Goal: Information Seeking & Learning: Check status

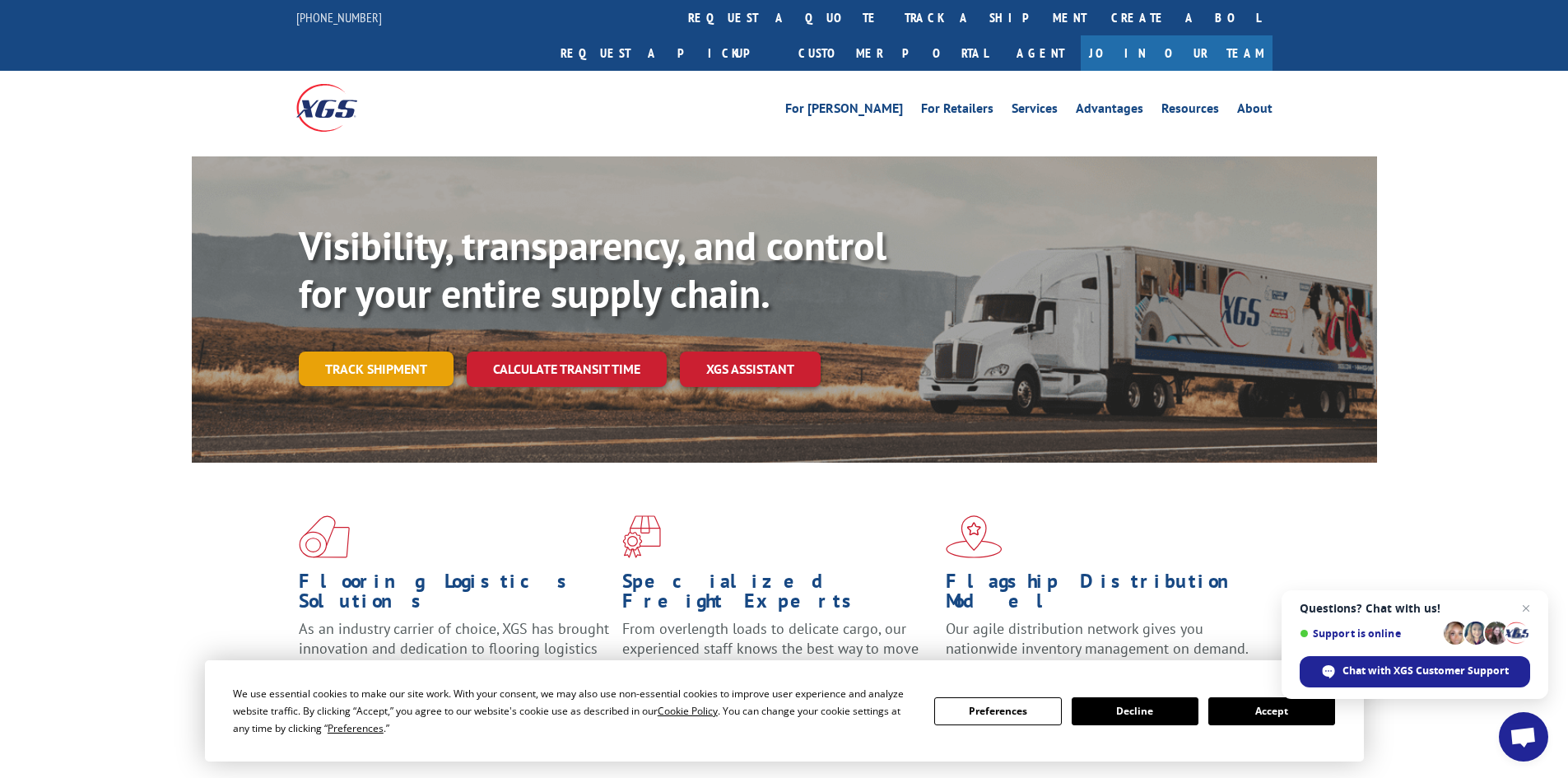
click at [385, 352] on link "Track shipment" at bounding box center [376, 368] width 155 height 34
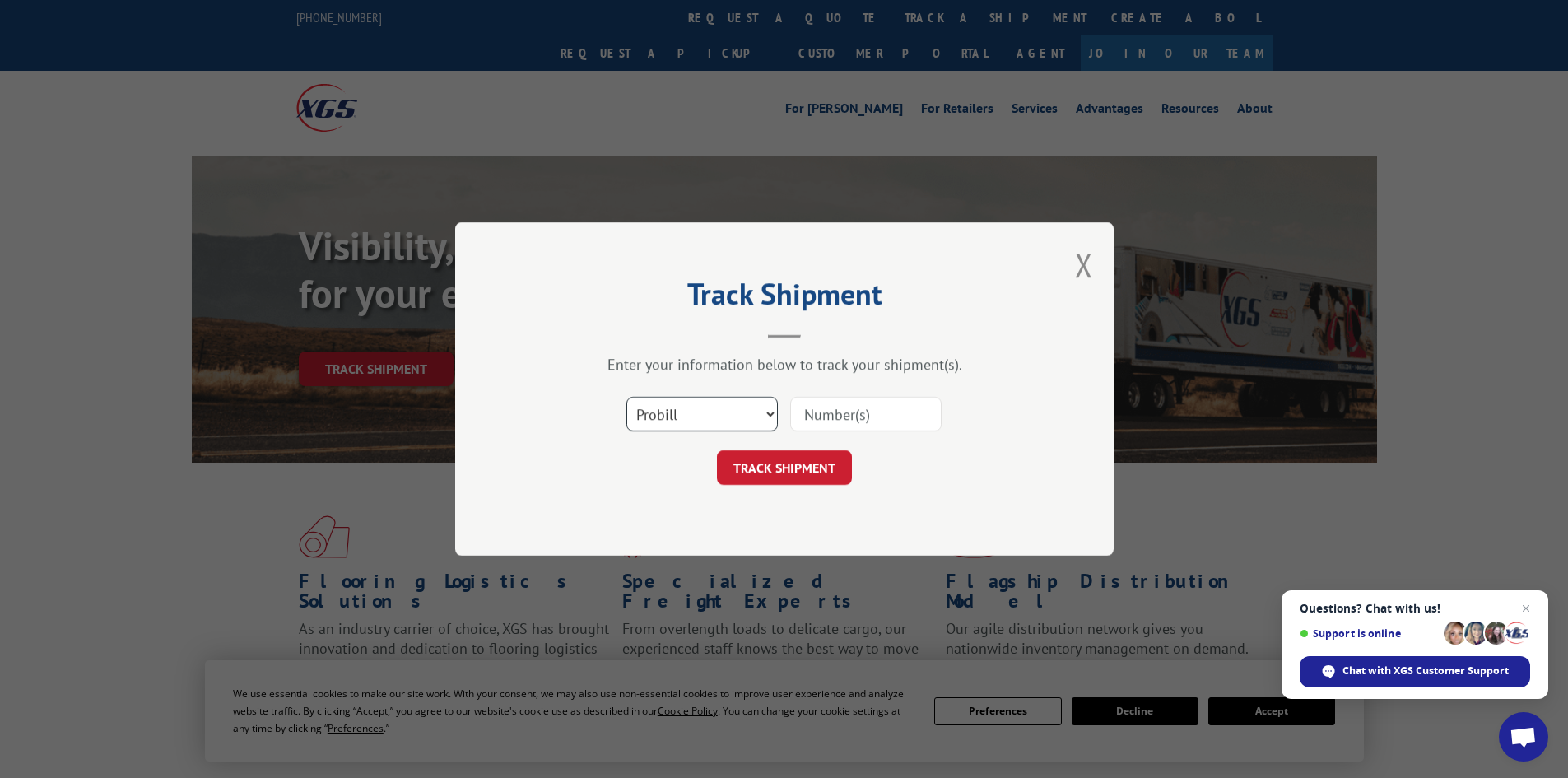
click at [704, 409] on select "Select category... Probill BOL PO" at bounding box center [702, 414] width 151 height 34
select select "bol"
click at [626, 397] on select "Select category... Probill BOL PO" at bounding box center [702, 414] width 151 height 34
click at [819, 412] on input at bounding box center [866, 414] width 151 height 34
paste input "7081014"
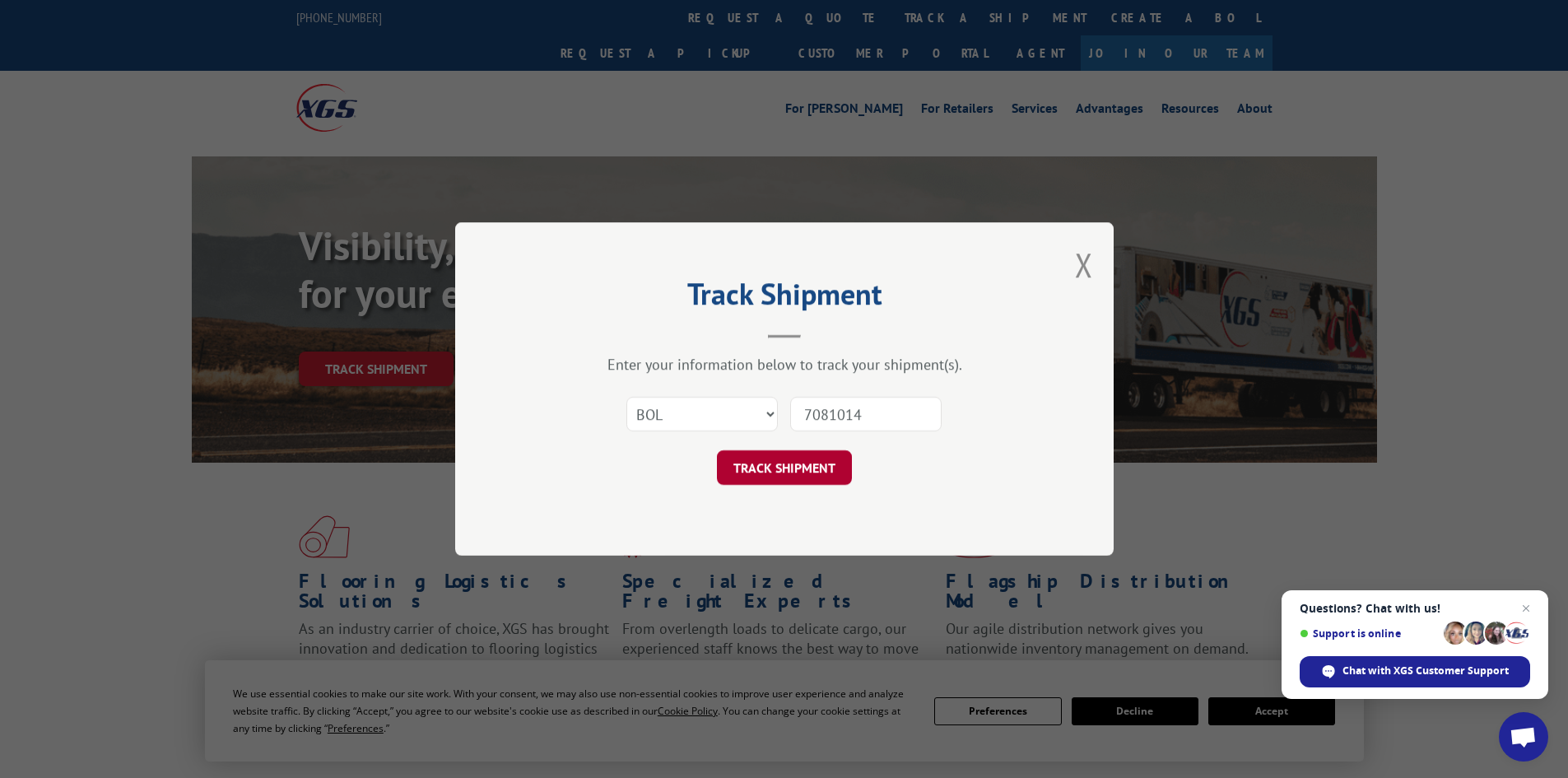
type input "7081014"
click at [797, 474] on button "TRACK SHIPMENT" at bounding box center [784, 468] width 135 height 34
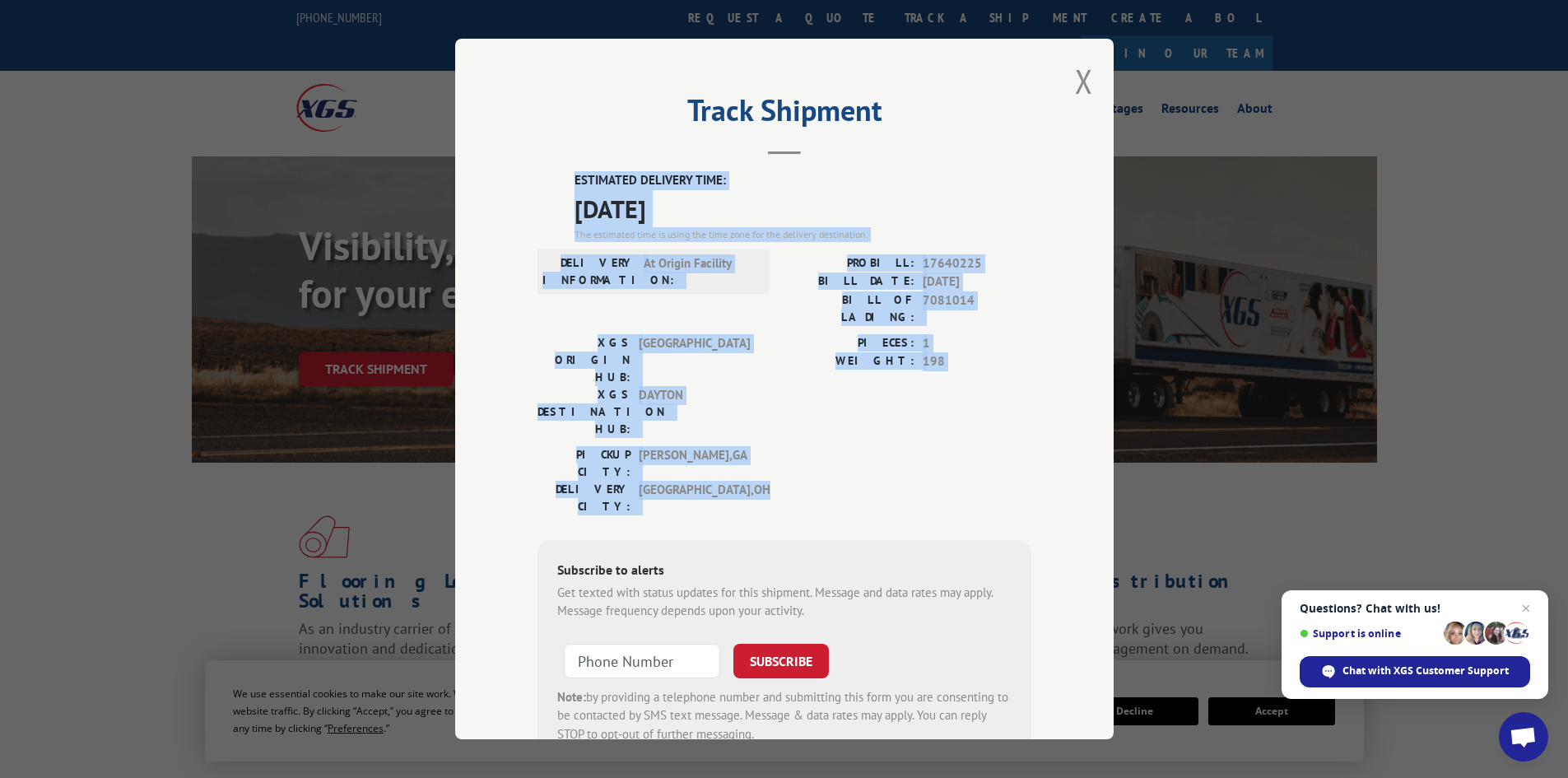
drag, startPoint x: 756, startPoint y: 405, endPoint x: 555, endPoint y: 176, distance: 304.7
click at [555, 176] on div "ESTIMATED DELIVERY TIME: [DATE] The estimated time is using the time zone for t…" at bounding box center [784, 467] width 494 height 592
copy div "ESTIMATED DELIVERY TIME: [DATE] The estimated time is using the time zone for t…"
